Goal: Information Seeking & Learning: Learn about a topic

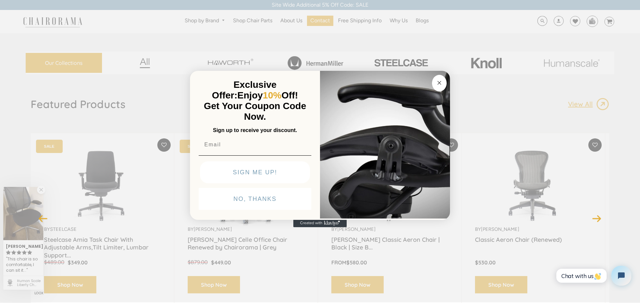
drag, startPoint x: 440, startPoint y: 80, endPoint x: 310, endPoint y: 0, distance: 152.8
click at [439, 79] on circle "Close dialog" at bounding box center [439, 83] width 8 height 8
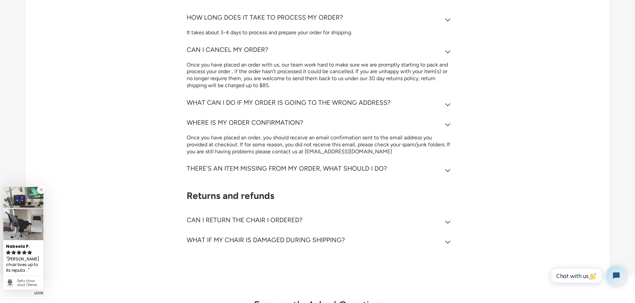
scroll to position [399, 0]
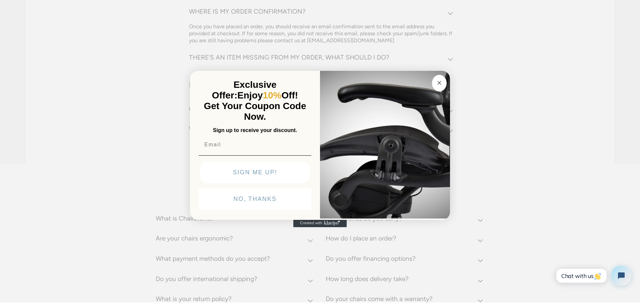
click at [442, 85] on circle "Close dialog" at bounding box center [439, 83] width 8 height 8
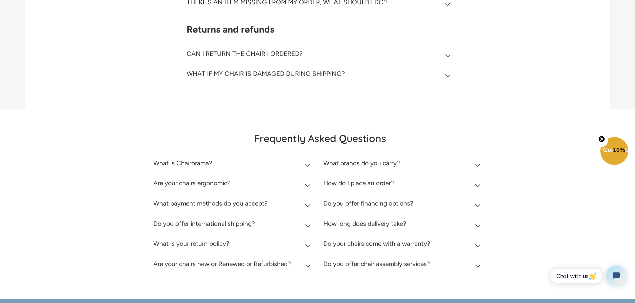
scroll to position [510, 0]
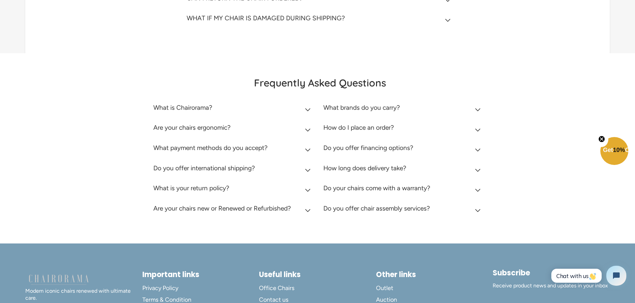
click at [277, 210] on h2 "Are your chairs new or Renewed or Refurbished?" at bounding box center [222, 209] width 138 height 8
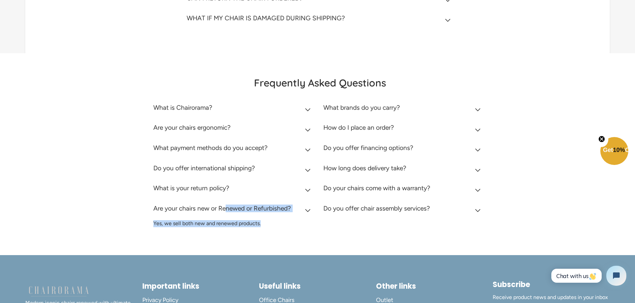
drag, startPoint x: 271, startPoint y: 224, endPoint x: 154, endPoint y: 213, distance: 118.5
click at [153, 213] on details "Are your chairs new or Renewed or Refurbished? Yes, we sell both new and renewe…" at bounding box center [233, 213] width 160 height 27
click at [230, 229] on div "Are your chairs new or Renewed or Refurbished? Yes, we sell both new and renewe…" at bounding box center [233, 216] width 160 height 32
drag, startPoint x: 262, startPoint y: 225, endPoint x: 150, endPoint y: 213, distance: 113.2
click at [150, 213] on div "Frequently Asked Questions What is Chairorama? Chairorama is your go-to destina…" at bounding box center [317, 155] width 423 height 156
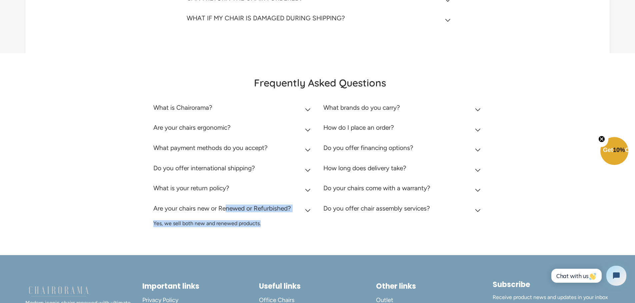
copy details "Are your chairs new or Renewed or Refurbished? Yes, we sell both new and renewe…"
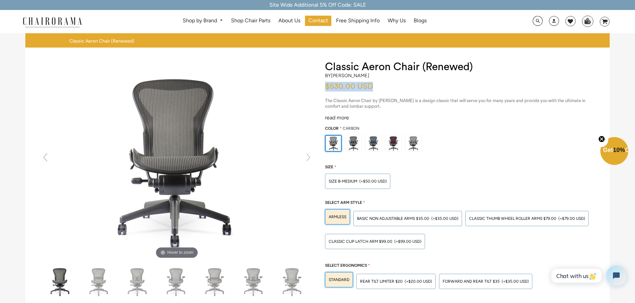
drag, startPoint x: 326, startPoint y: 88, endPoint x: 383, endPoint y: 84, distance: 57.1
click at [383, 84] on div "$530.00 USD" at bounding box center [460, 87] width 271 height 10
copy span "$530.00 USD"
